Goal: Transaction & Acquisition: Download file/media

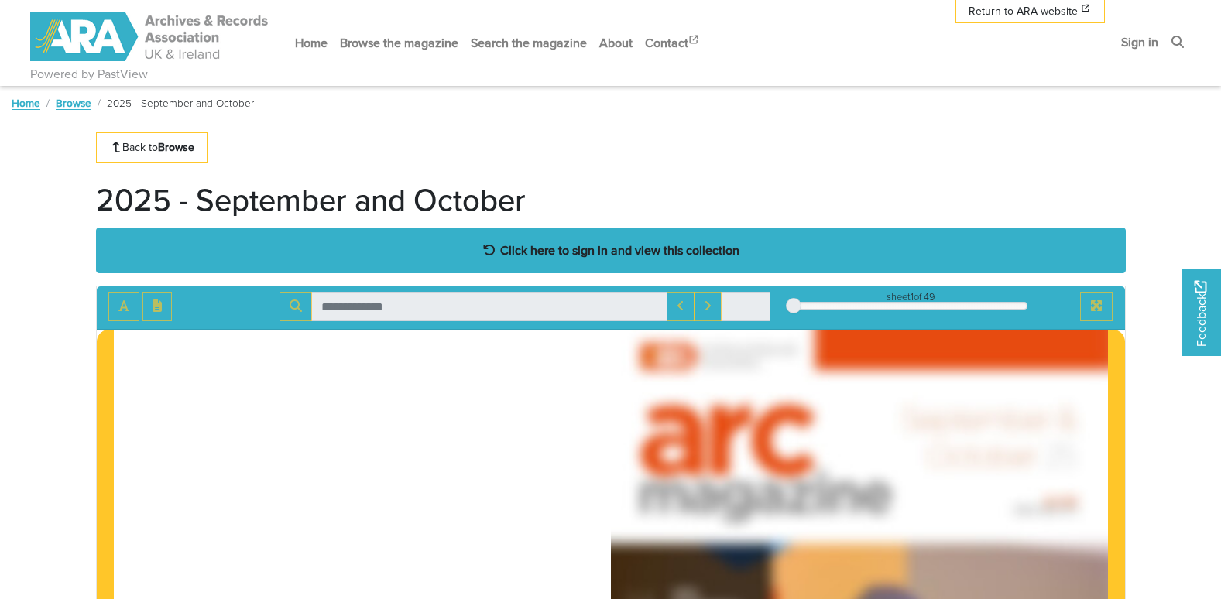
click at [603, 256] on strong "Click here to sign in and view this collection" at bounding box center [619, 250] width 239 height 17
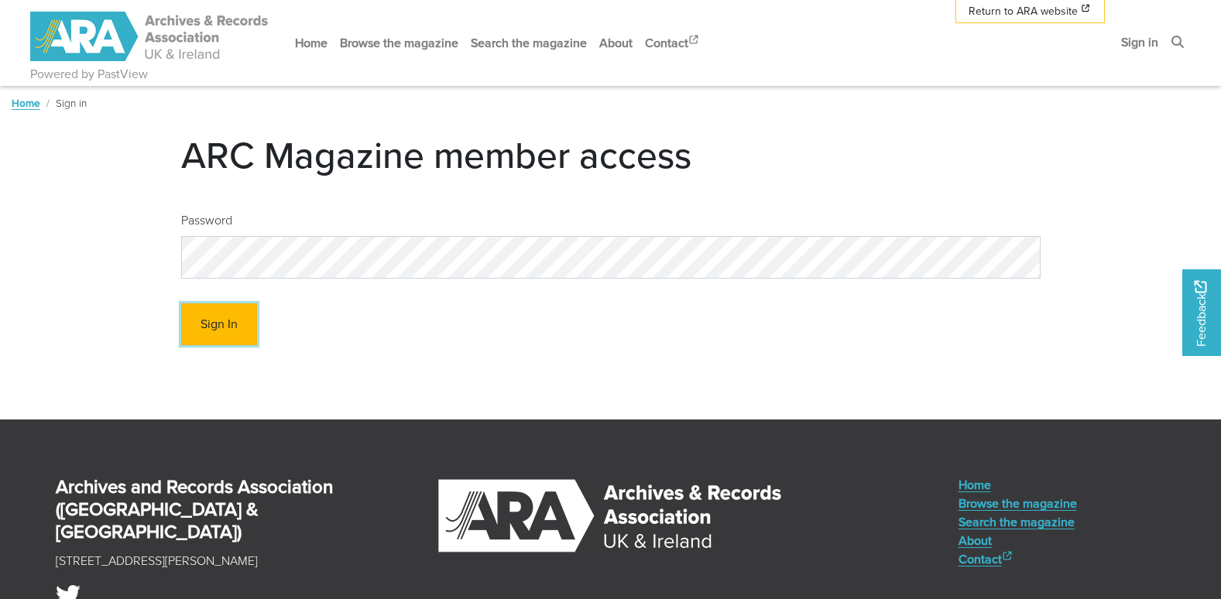
click at [181, 332] on button "Sign In" at bounding box center [219, 325] width 76 height 43
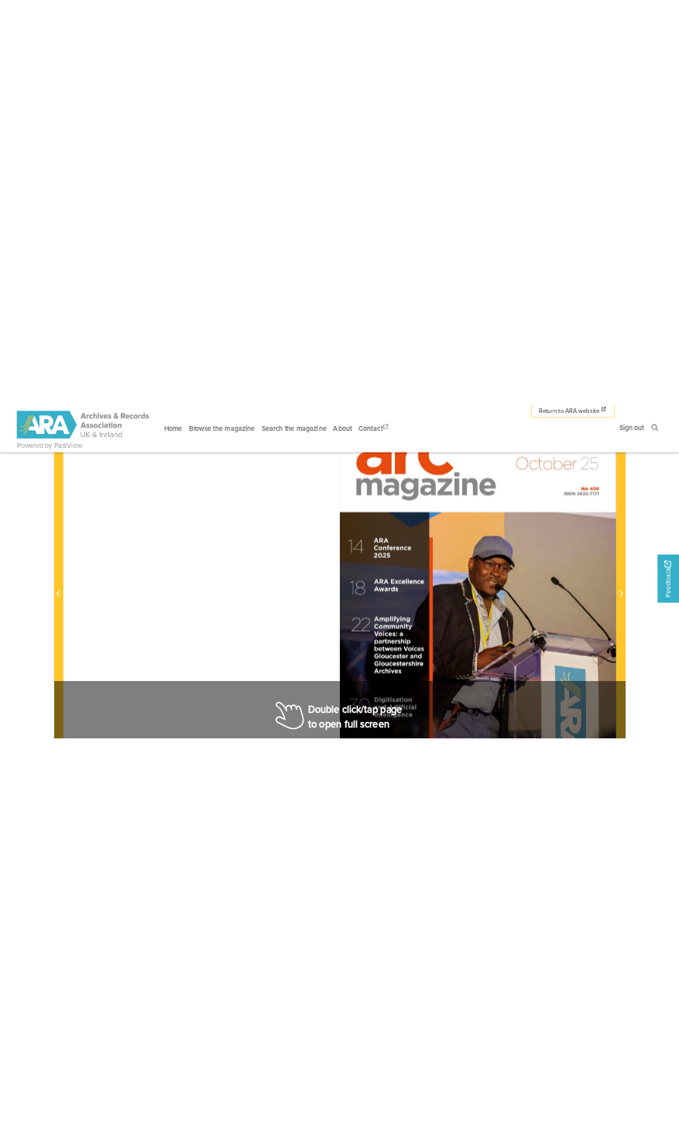
scroll to position [77, 0]
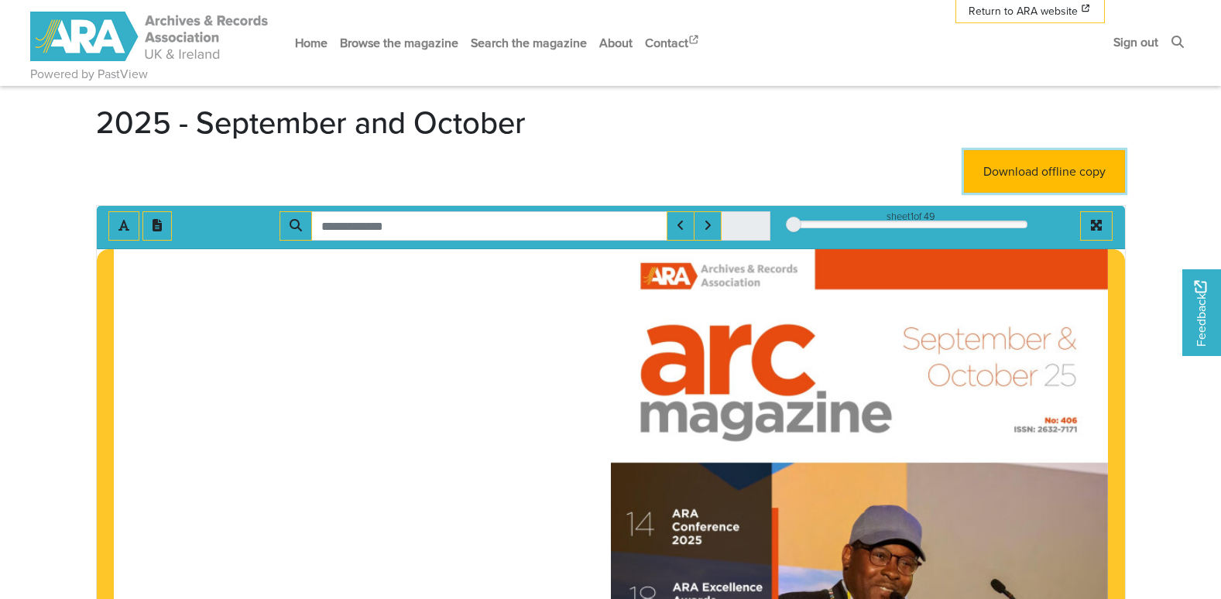
click at [1052, 180] on link "Download offline copy" at bounding box center [1044, 171] width 161 height 43
